Goal: Find contact information: Find contact information

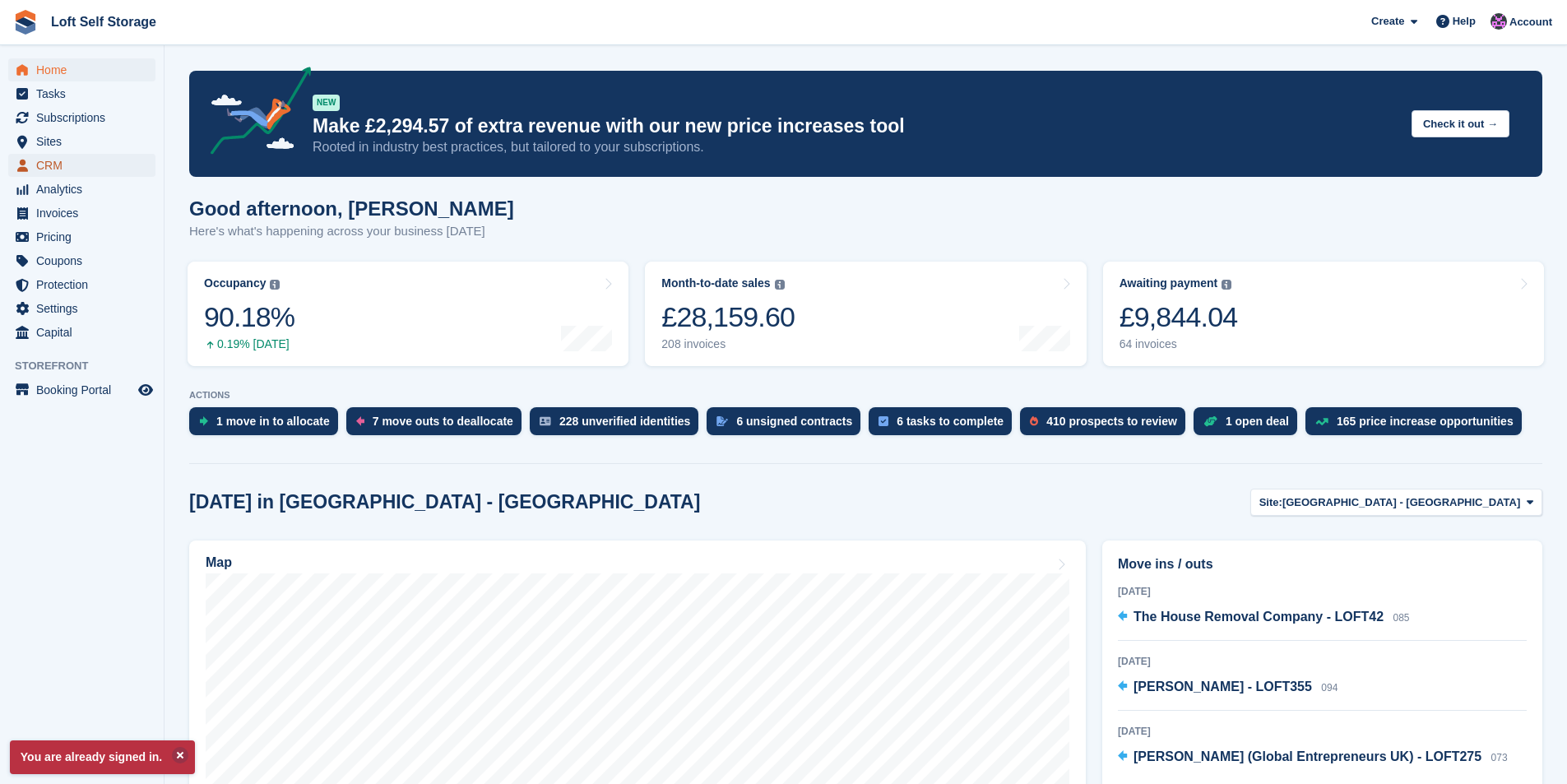
click at [73, 165] on span "CRM" at bounding box center [85, 165] width 99 height 23
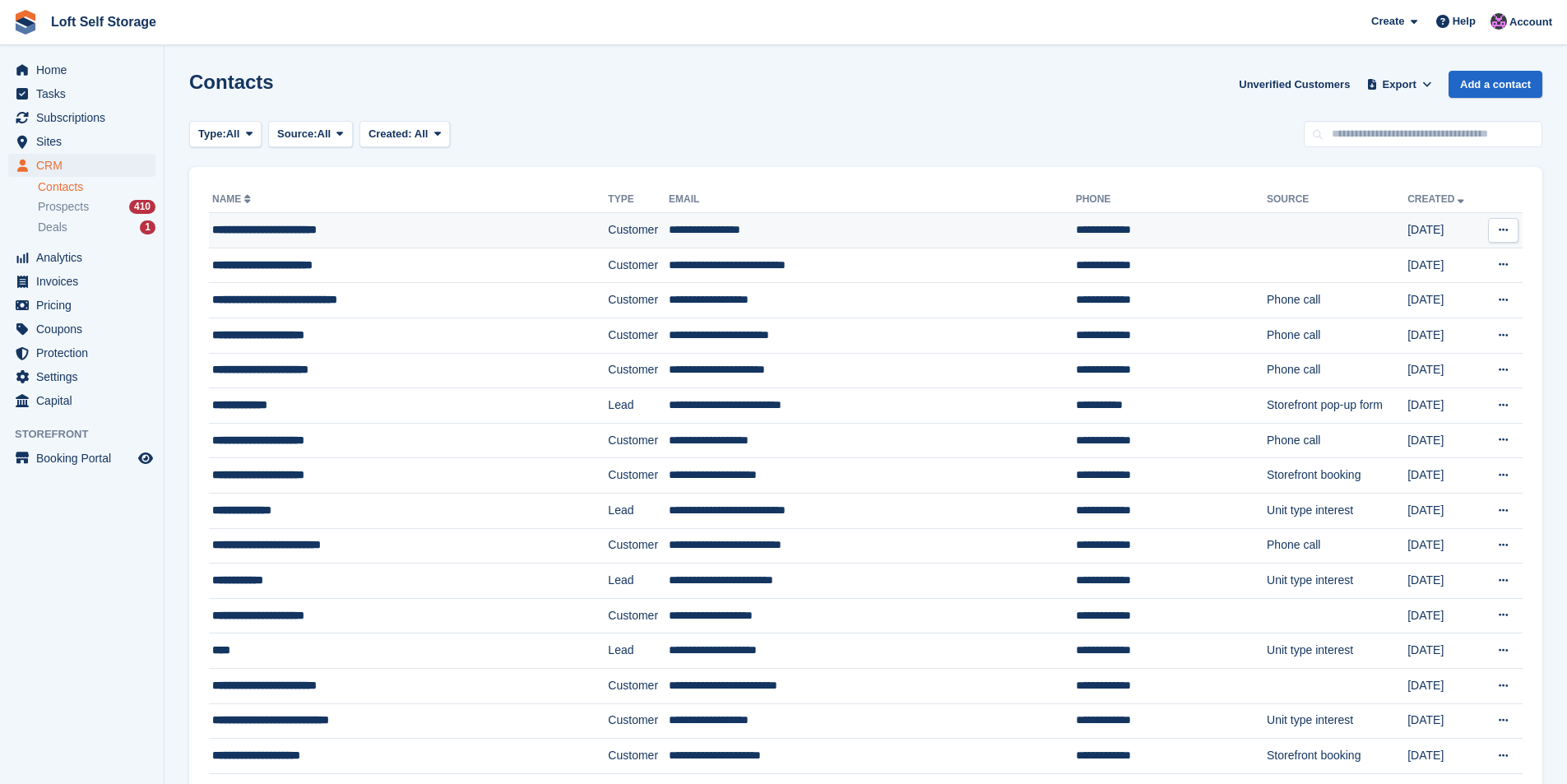
click at [300, 227] on div "**********" at bounding box center [374, 230] width 325 height 17
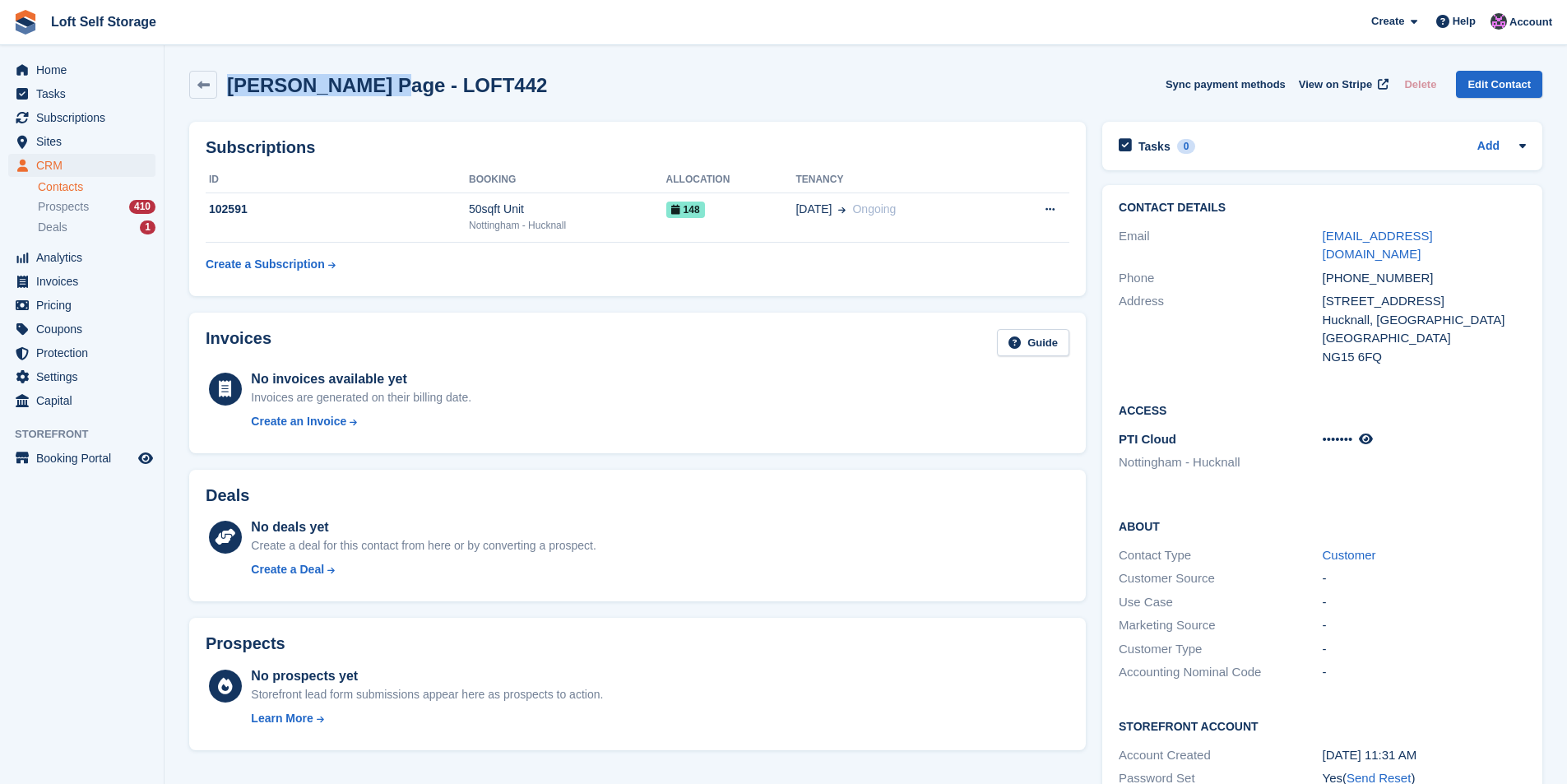
drag, startPoint x: 364, startPoint y: 85, endPoint x: 230, endPoint y: 92, distance: 134.2
click at [230, 92] on h2 "Iain Glenn Page - LOFT442" at bounding box center [387, 85] width 320 height 22
copy h2 "Iain Glenn Page"
drag, startPoint x: 1418, startPoint y: 282, endPoint x: 1325, endPoint y: 279, distance: 93.0
click at [1325, 292] on div "456 Watnall Road" at bounding box center [1424, 301] width 203 height 19
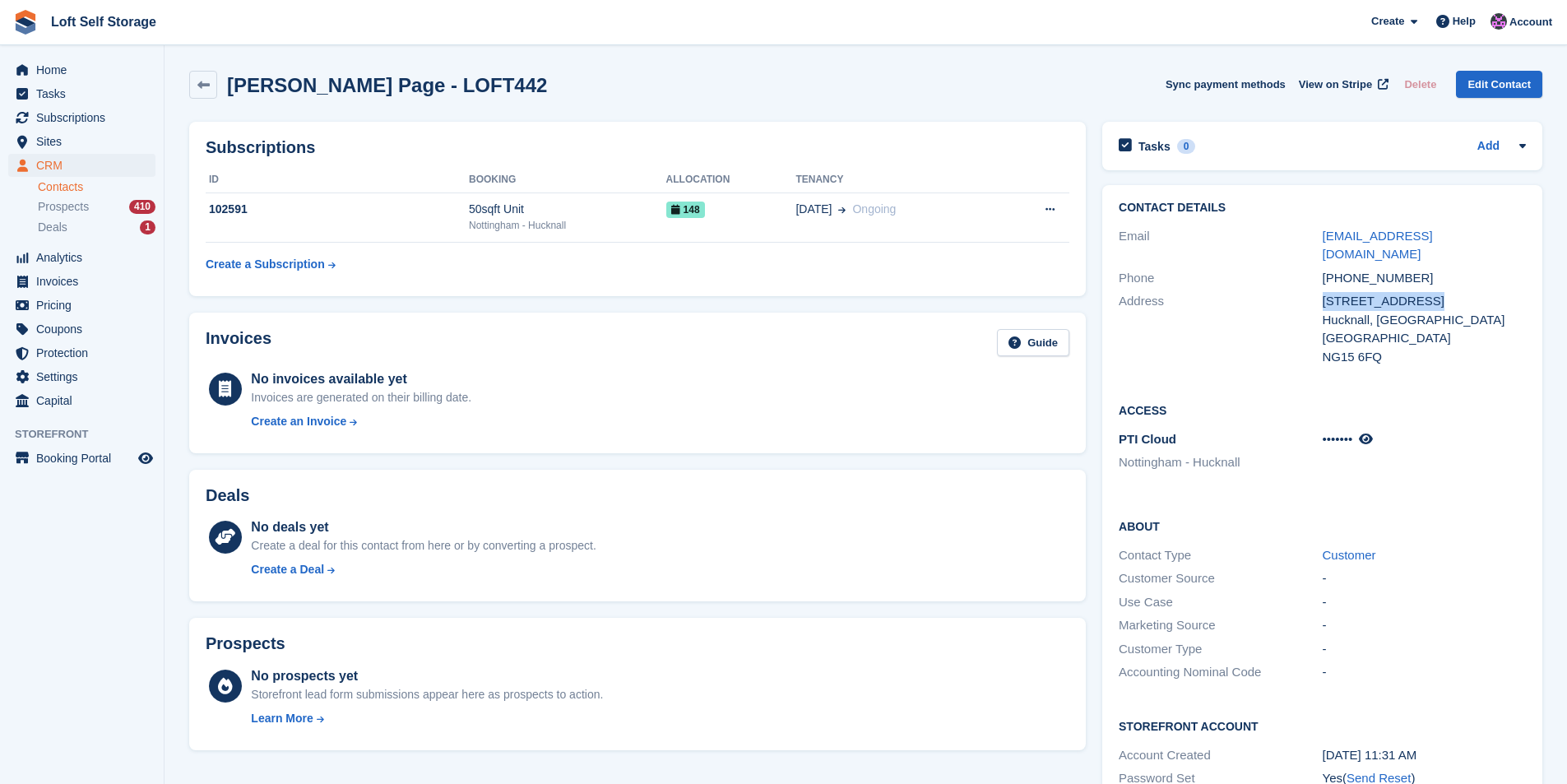
copy div "456 Watnall Road"
drag, startPoint x: 551, startPoint y: 742, endPoint x: 551, endPoint y: 717, distance: 25.0
click at [552, 735] on div "Prospects No prospects yet Storefront lead form submissions appear here as pros…" at bounding box center [637, 684] width 897 height 132
drag, startPoint x: 1412, startPoint y: 262, endPoint x: 1326, endPoint y: 262, distance: 86.0
click at [1326, 269] on div "+447773026188" at bounding box center [1424, 278] width 203 height 19
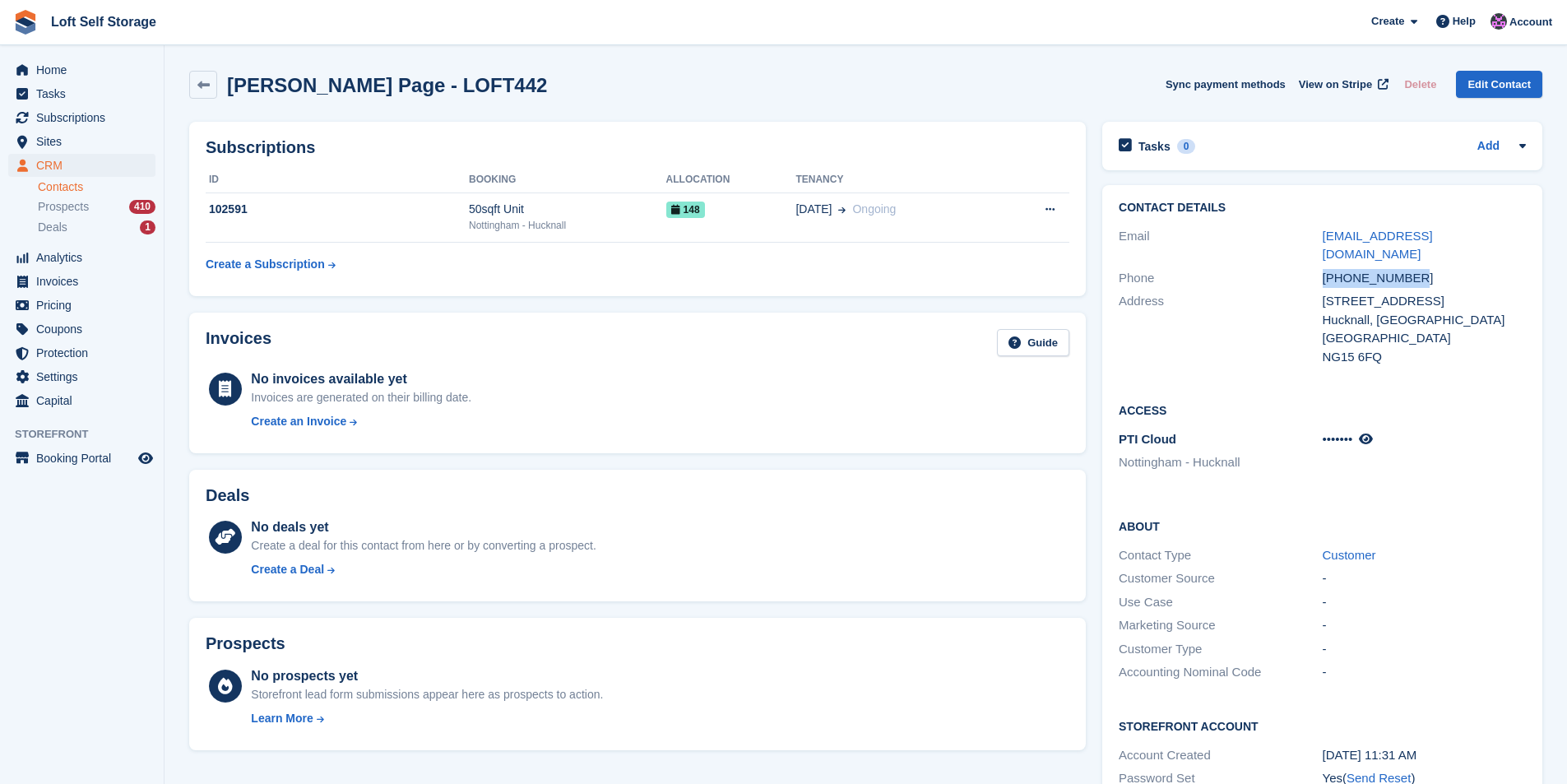
copy div "+447773026188"
drag, startPoint x: 1396, startPoint y: 347, endPoint x: 1434, endPoint y: 282, distance: 75.3
click at [1396, 348] on div "NG15 6FQ" at bounding box center [1424, 357] width 203 height 19
drag, startPoint x: 1437, startPoint y: 236, endPoint x: 1321, endPoint y: 236, distance: 116.0
click at [1321, 236] on div "Email igpage1@gmail.com" at bounding box center [1322, 246] width 407 height 42
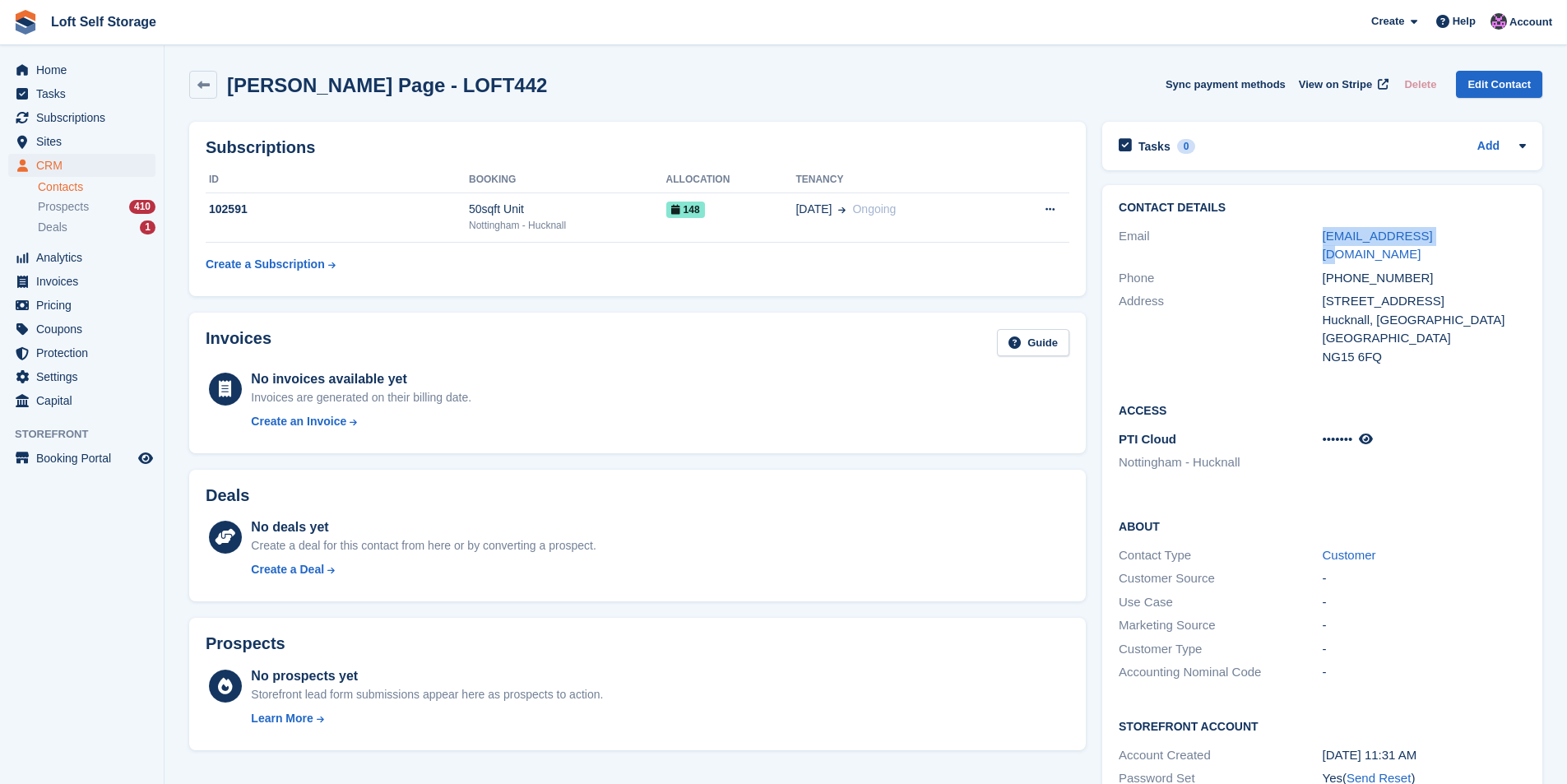
copy div "igpage1@gmail.com"
click at [1445, 329] on div "United Kingdom" at bounding box center [1424, 338] width 203 height 19
drag, startPoint x: 1436, startPoint y: 235, endPoint x: 1324, endPoint y: 239, distance: 112.1
click at [1324, 239] on div "igpage1@gmail.com" at bounding box center [1424, 246] width 203 height 37
copy link "igpage1@gmail.com"
